Goal: Task Accomplishment & Management: Use online tool/utility

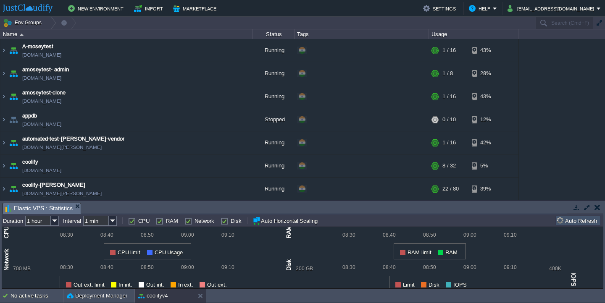
scroll to position [99, 0]
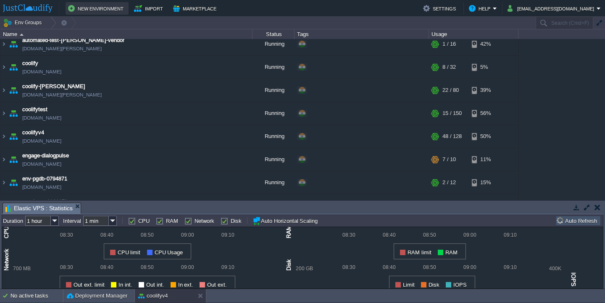
click at [80, 7] on button "New Environment" at bounding box center [97, 8] width 58 height 10
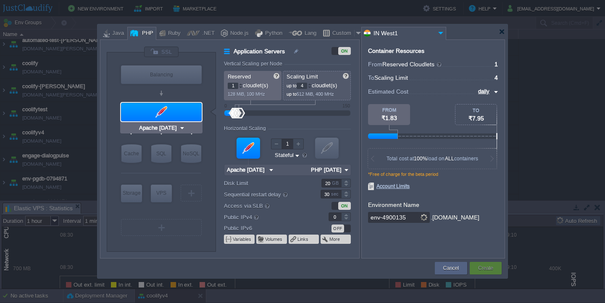
click at [172, 107] on div at bounding box center [161, 112] width 81 height 18
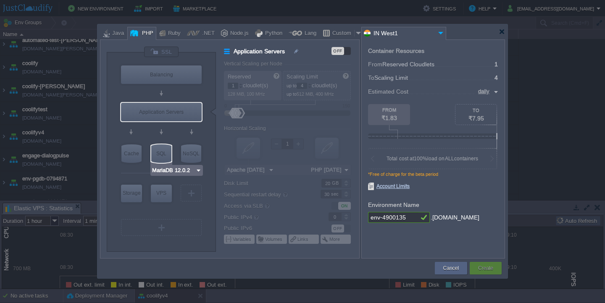
type input "AlmaLinux 9.6"
click at [161, 194] on div "VPS" at bounding box center [161, 193] width 21 height 17
type input "Elastic VPS"
type input "AlmaLinux 9.6"
type input "9.6"
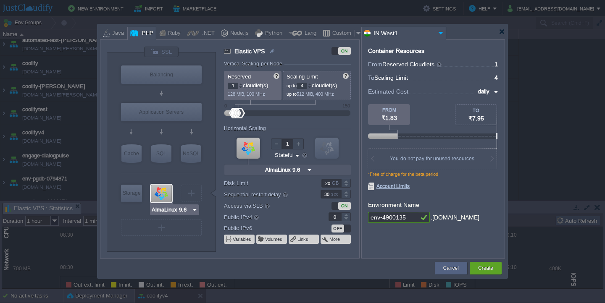
type input "Redis 7.2.4"
click at [500, 32] on div at bounding box center [502, 32] width 6 height 6
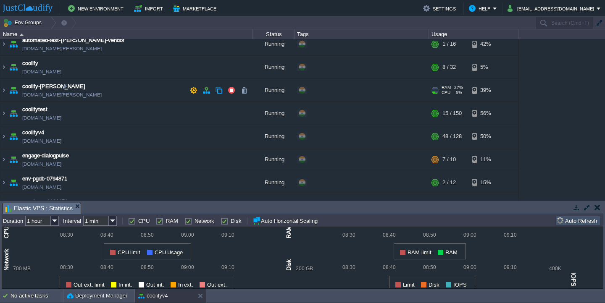
click at [120, 95] on td "coolify-[PERSON_NAME] [DOMAIN_NAME][PERSON_NAME]" at bounding box center [126, 90] width 252 height 23
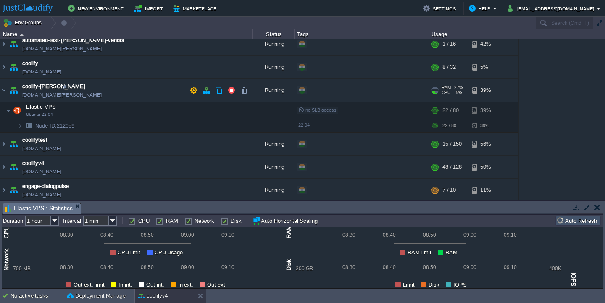
click at [120, 95] on td "coolify-[PERSON_NAME] [DOMAIN_NAME][PERSON_NAME]" at bounding box center [126, 90] width 252 height 23
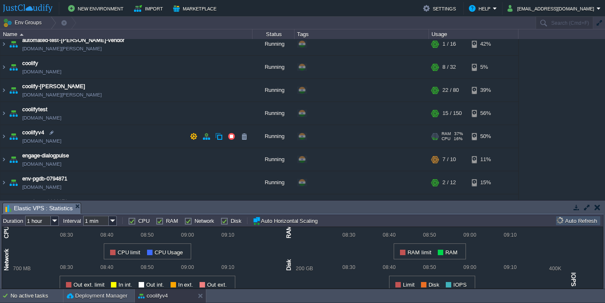
click at [112, 142] on td "coolifyv4 [DOMAIN_NAME]" at bounding box center [126, 136] width 252 height 23
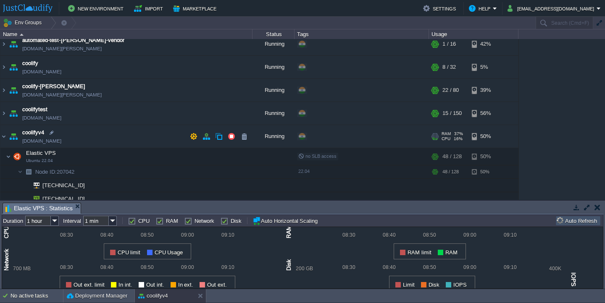
click at [112, 142] on td "coolifyv4 [DOMAIN_NAME]" at bounding box center [126, 136] width 252 height 23
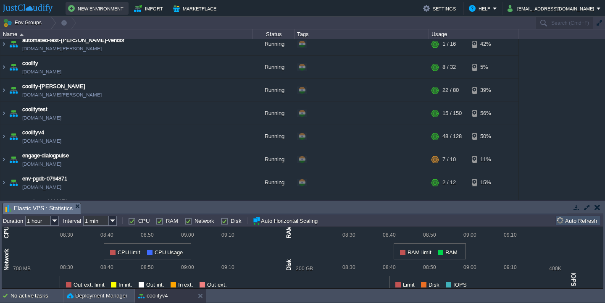
click at [116, 3] on button "New Environment" at bounding box center [97, 8] width 58 height 10
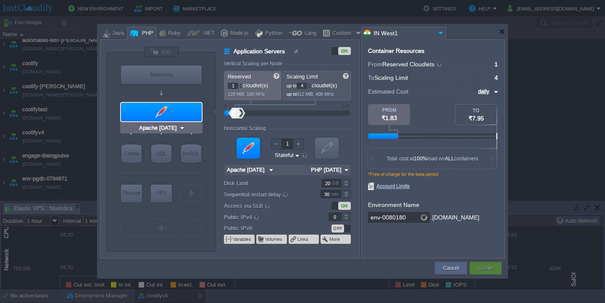
click at [174, 115] on div at bounding box center [161, 112] width 81 height 18
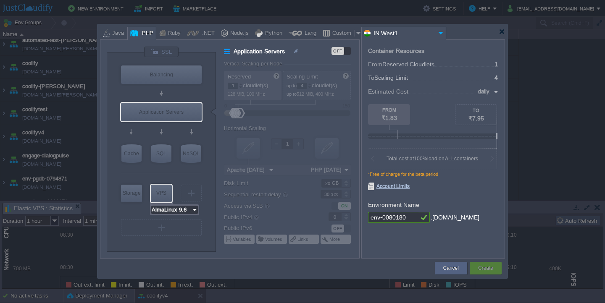
click at [170, 208] on input "AlmaLinux 9.6" at bounding box center [171, 210] width 40 height 8
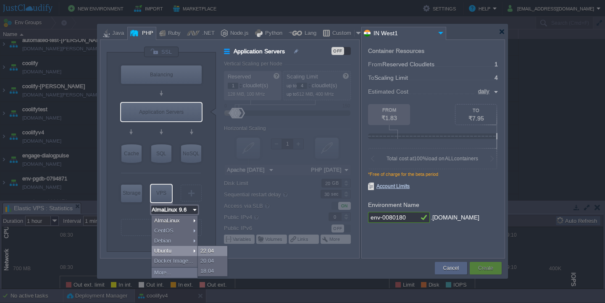
click at [210, 250] on div "22.04" at bounding box center [212, 251] width 29 height 10
type input "Ubuntu 22.04"
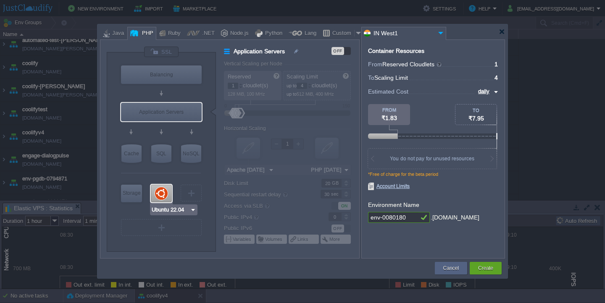
click at [164, 197] on div at bounding box center [161, 194] width 21 height 18
type input "Elastic VPS"
type input "Ubuntu 22.04"
type input "22.04"
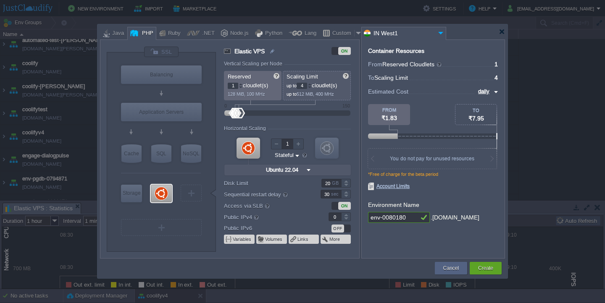
type input "1"
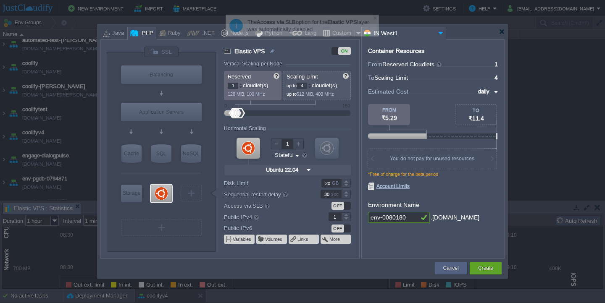
click at [345, 215] on div at bounding box center [346, 215] width 10 height 4
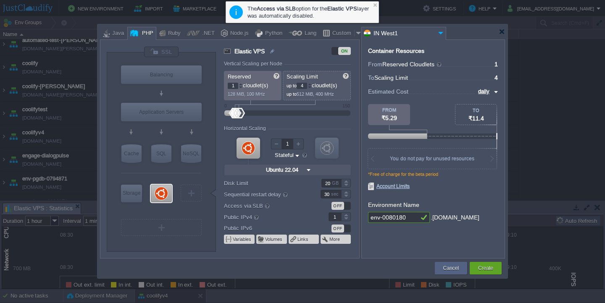
click at [311, 85] on div at bounding box center [310, 84] width 4 height 3
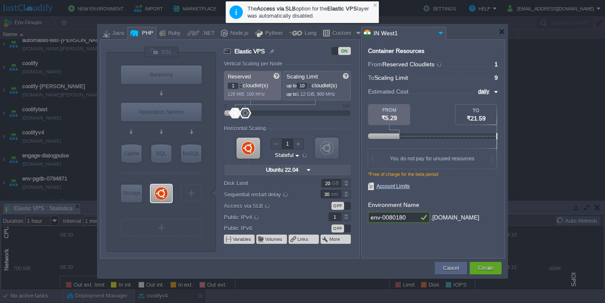
click at [311, 85] on div at bounding box center [310, 84] width 4 height 3
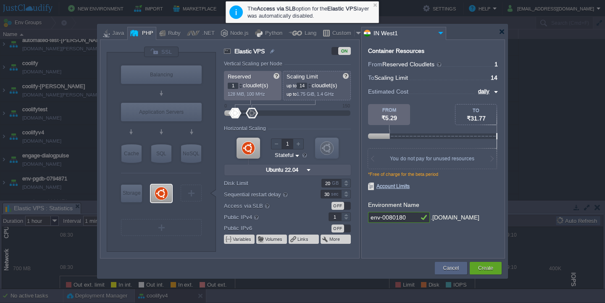
click at [311, 85] on div at bounding box center [310, 84] width 4 height 3
type input "16"
click at [311, 85] on div at bounding box center [310, 84] width 4 height 3
click at [411, 219] on input "env-0080180" at bounding box center [393, 217] width 50 height 11
type input "erptest"
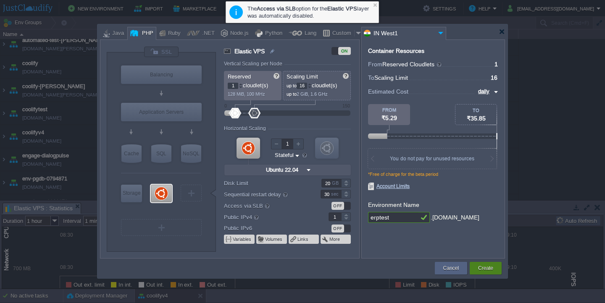
click at [487, 270] on button "Create" at bounding box center [485, 268] width 15 height 8
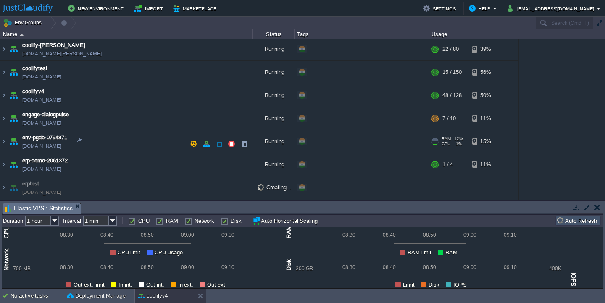
scroll to position [145, 0]
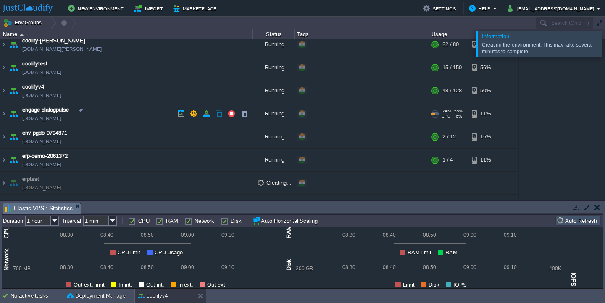
click at [109, 109] on td "engage-dialogpulse [DOMAIN_NAME]" at bounding box center [126, 114] width 252 height 23
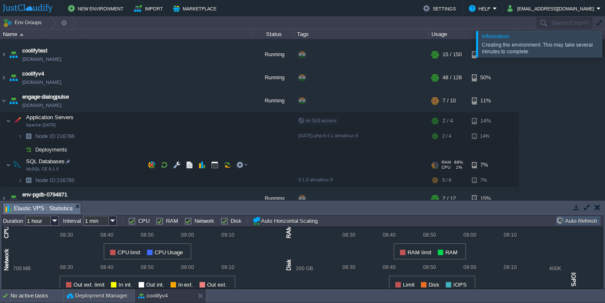
scroll to position [149, 0]
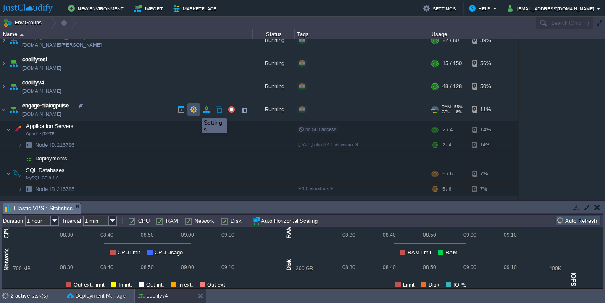
click at [195, 111] on button "button" at bounding box center [194, 110] width 8 height 8
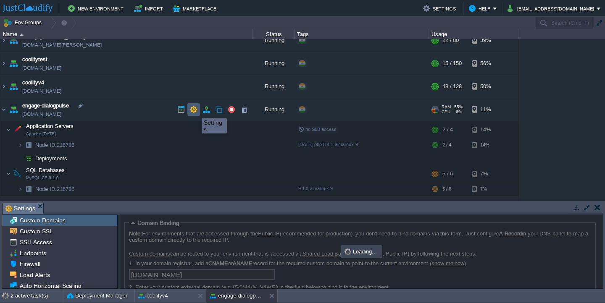
scroll to position [48, 0]
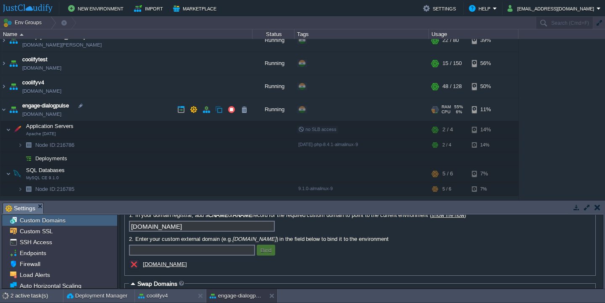
click at [126, 109] on td "engage-dialogpulse [DOMAIN_NAME]" at bounding box center [126, 109] width 252 height 23
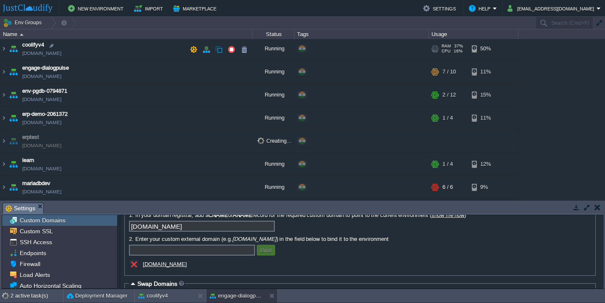
scroll to position [187, 0]
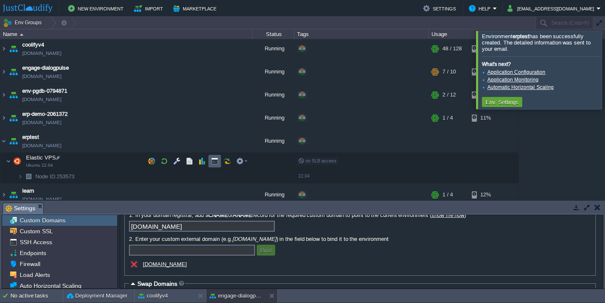
click at [217, 162] on button "button" at bounding box center [215, 162] width 8 height 8
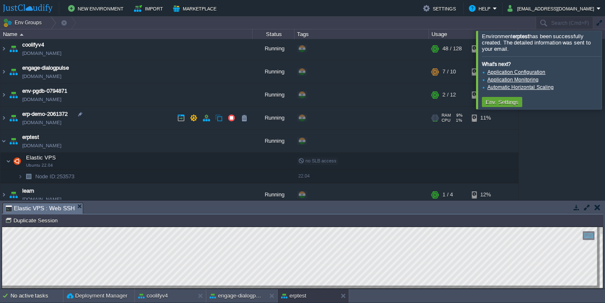
scroll to position [0, 0]
click at [585, 208] on button "button" at bounding box center [587, 208] width 8 height 8
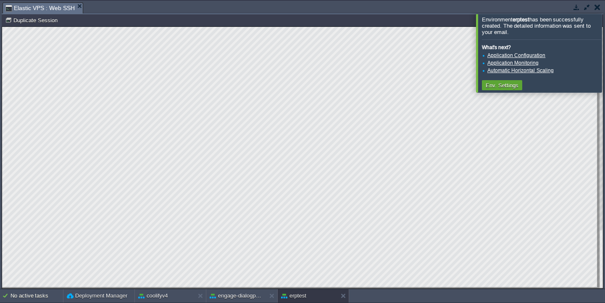
click at [585, 6] on button "button" at bounding box center [587, 7] width 8 height 8
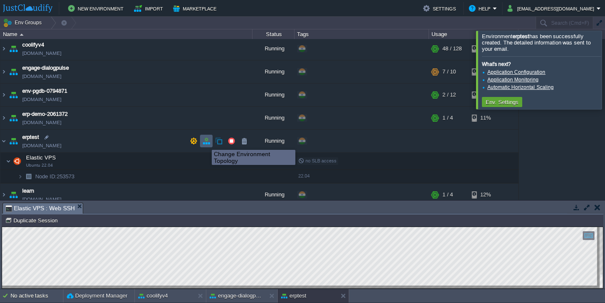
click at [205, 142] on button "button" at bounding box center [207, 141] width 8 height 8
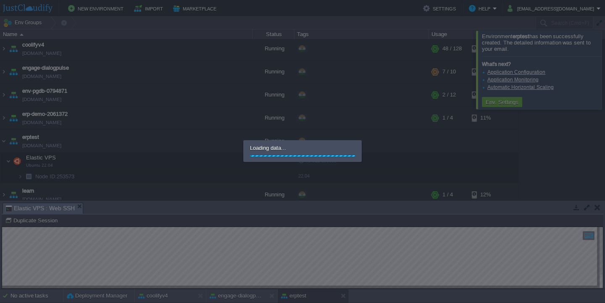
click at [232, 224] on div at bounding box center [302, 151] width 605 height 303
click at [582, 46] on div at bounding box center [302, 151] width 605 height 303
click at [332, 94] on div at bounding box center [302, 151] width 605 height 303
click at [261, 125] on div at bounding box center [302, 151] width 605 height 303
